Goal: Task Accomplishment & Management: Manage account settings

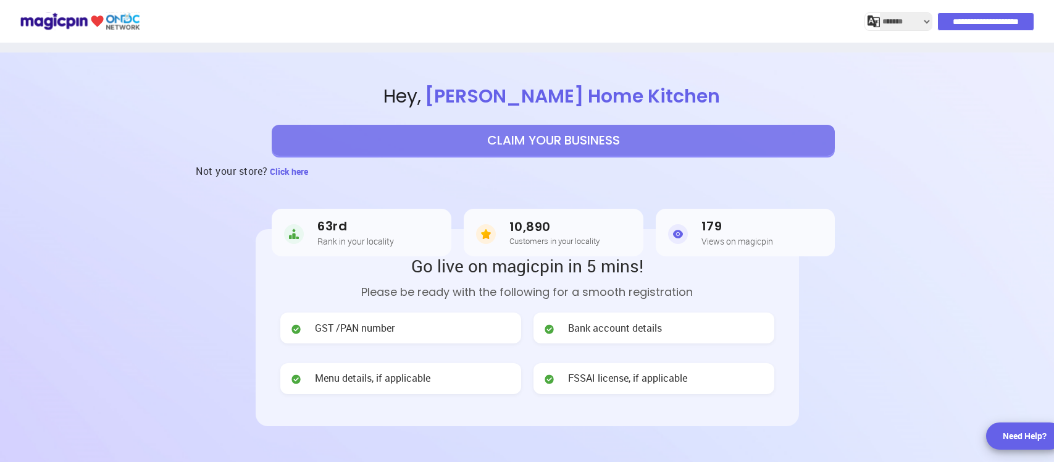
select select "*******"
click at [551, 133] on button "CLAIM YOUR BUSINESS" at bounding box center [553, 140] width 563 height 31
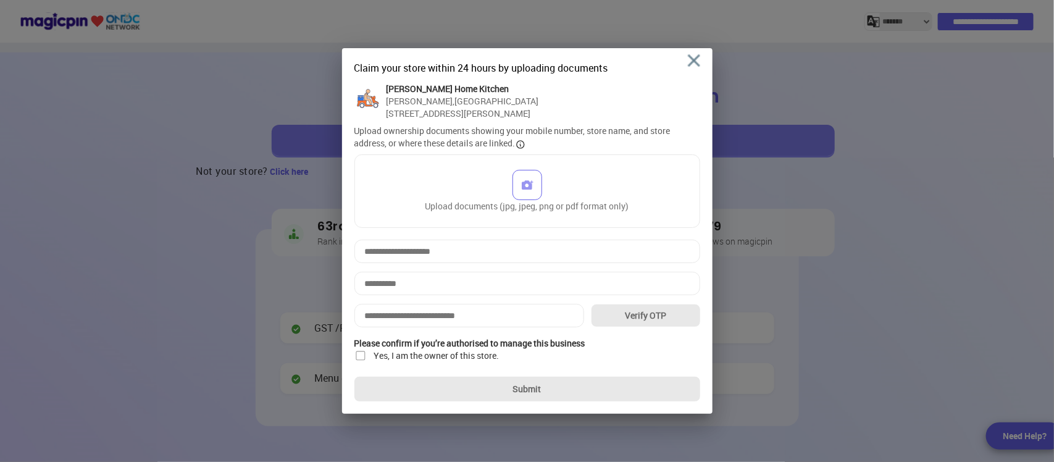
click at [695, 62] on img at bounding box center [694, 60] width 12 height 12
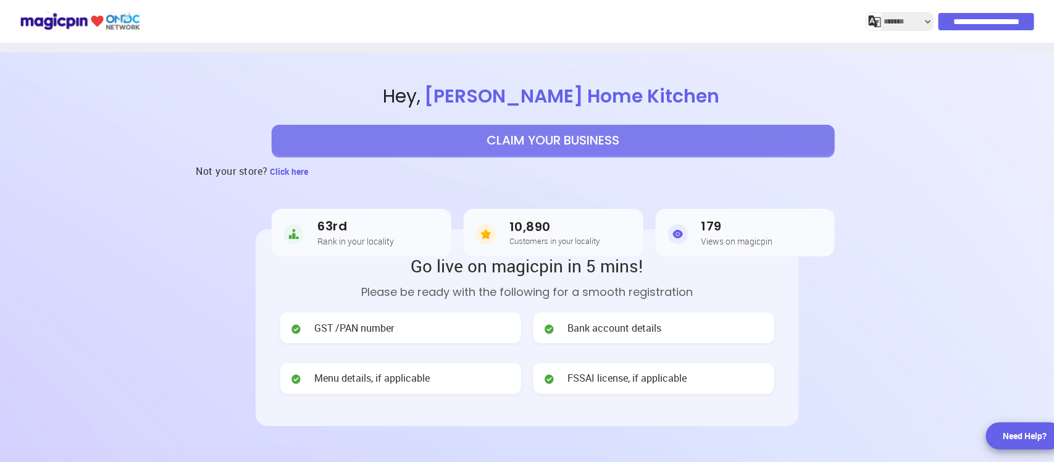
click at [982, 23] on input "**********" at bounding box center [986, 21] width 96 height 17
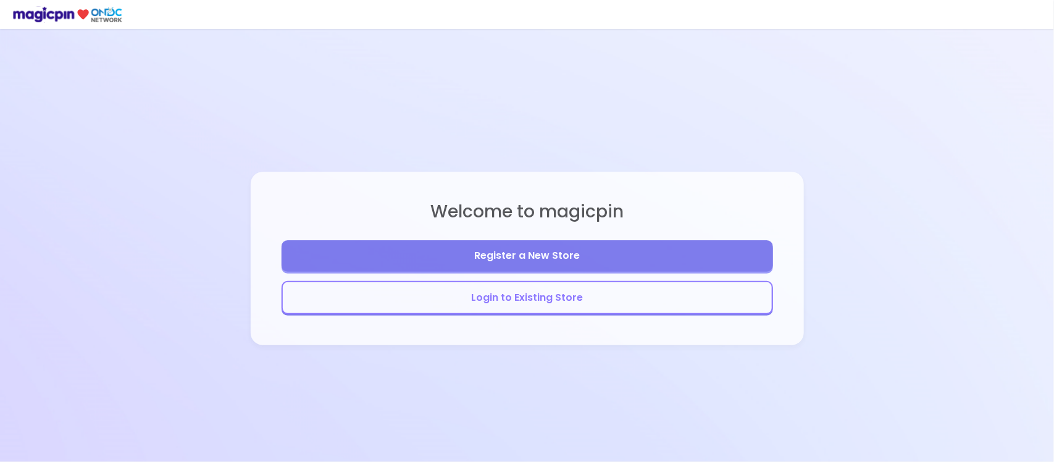
click at [616, 306] on button "Login to Existing Store" at bounding box center [527, 298] width 491 height 34
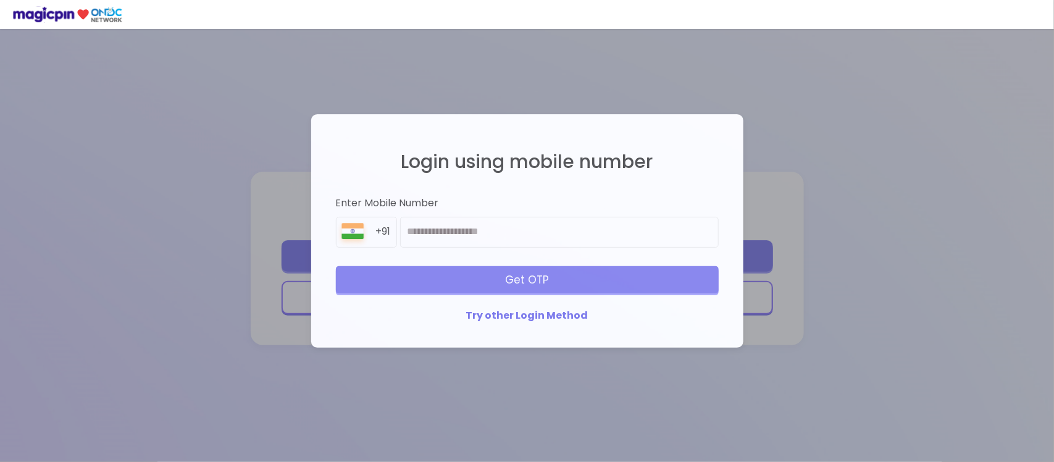
click at [54, 22] on img at bounding box center [67, 14] width 110 height 17
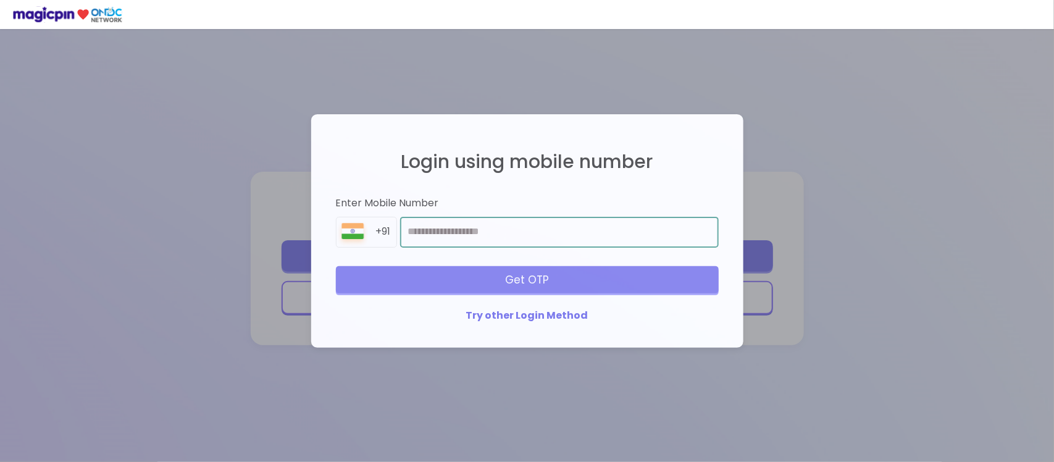
click at [477, 227] on input "number" at bounding box center [559, 232] width 318 height 31
type input "*"
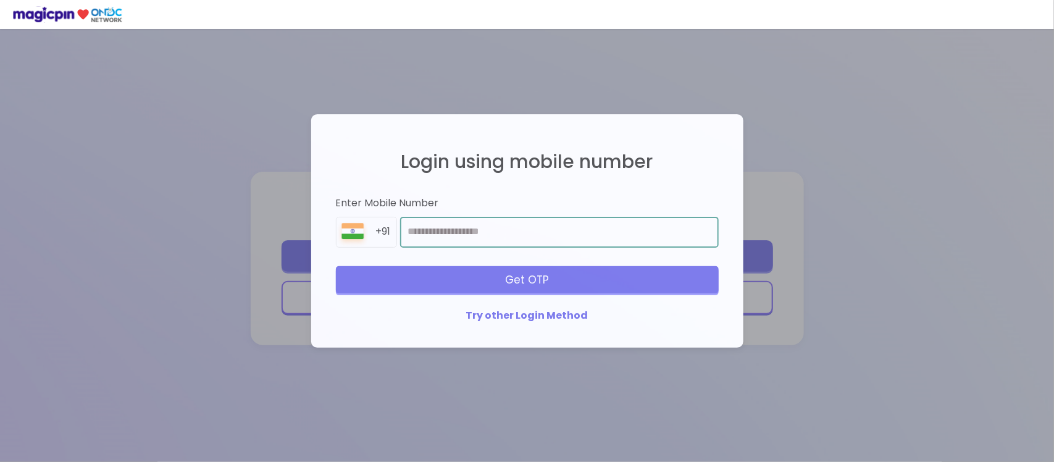
type input "**********"
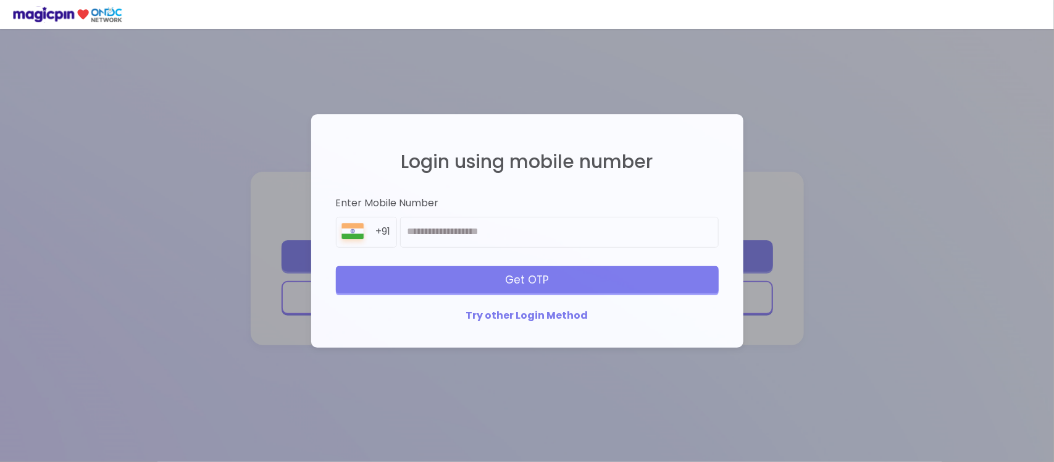
click at [495, 270] on div "Get OTP" at bounding box center [527, 279] width 383 height 27
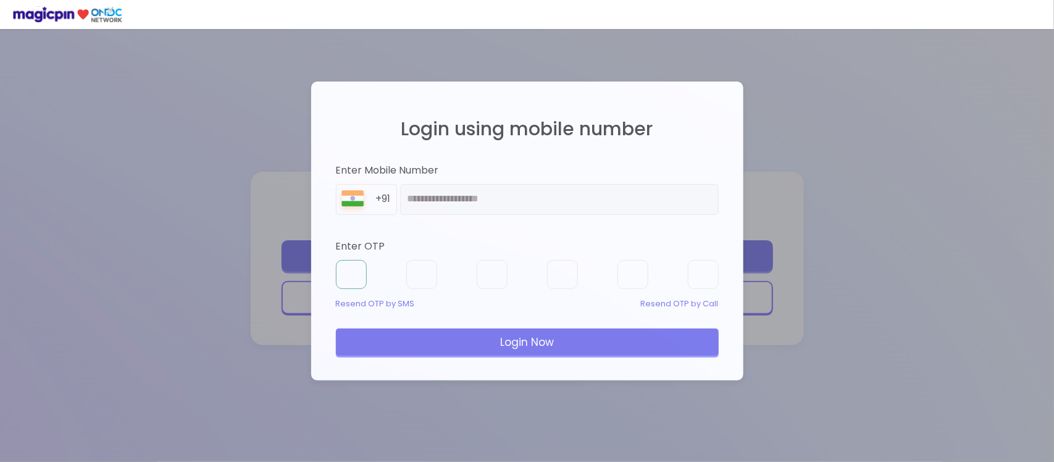
click at [358, 264] on input "text" at bounding box center [351, 275] width 31 height 30
click at [346, 283] on input "text" at bounding box center [351, 275] width 31 height 30
click at [364, 278] on input "text" at bounding box center [351, 275] width 31 height 30
click at [360, 279] on input "text" at bounding box center [351, 275] width 31 height 30
click at [367, 300] on div "Resend OTP by SMS" at bounding box center [375, 304] width 79 height 12
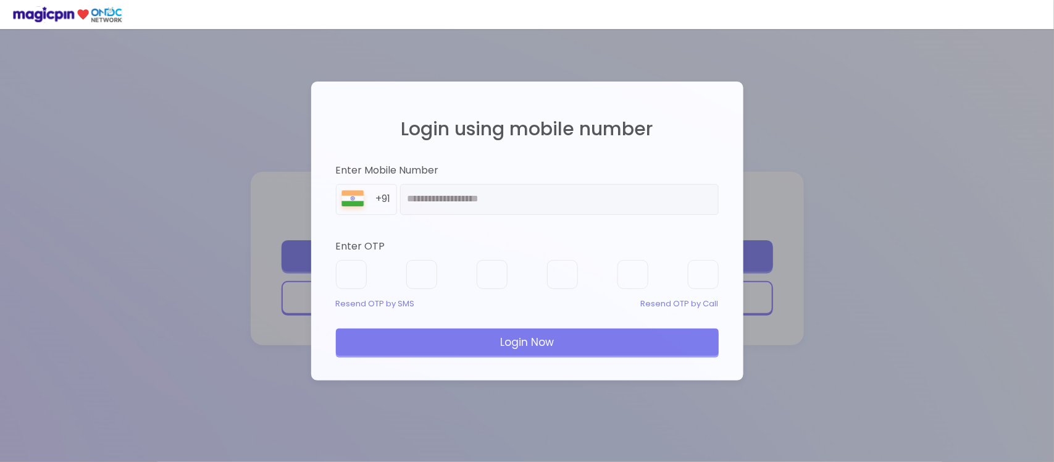
click at [690, 303] on div "Resend OTP by Call" at bounding box center [680, 304] width 78 height 12
